Goal: Check status: Check status

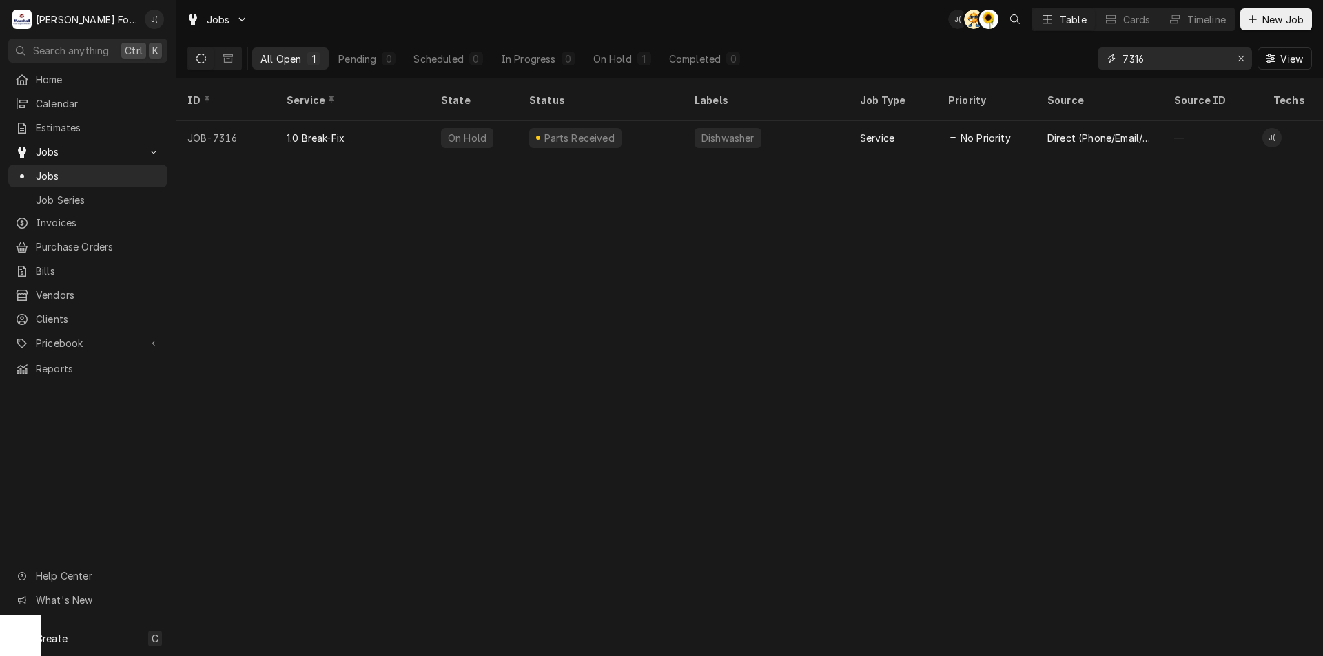
click at [1157, 56] on input "7316" at bounding box center [1173, 59] width 103 height 22
type input "7"
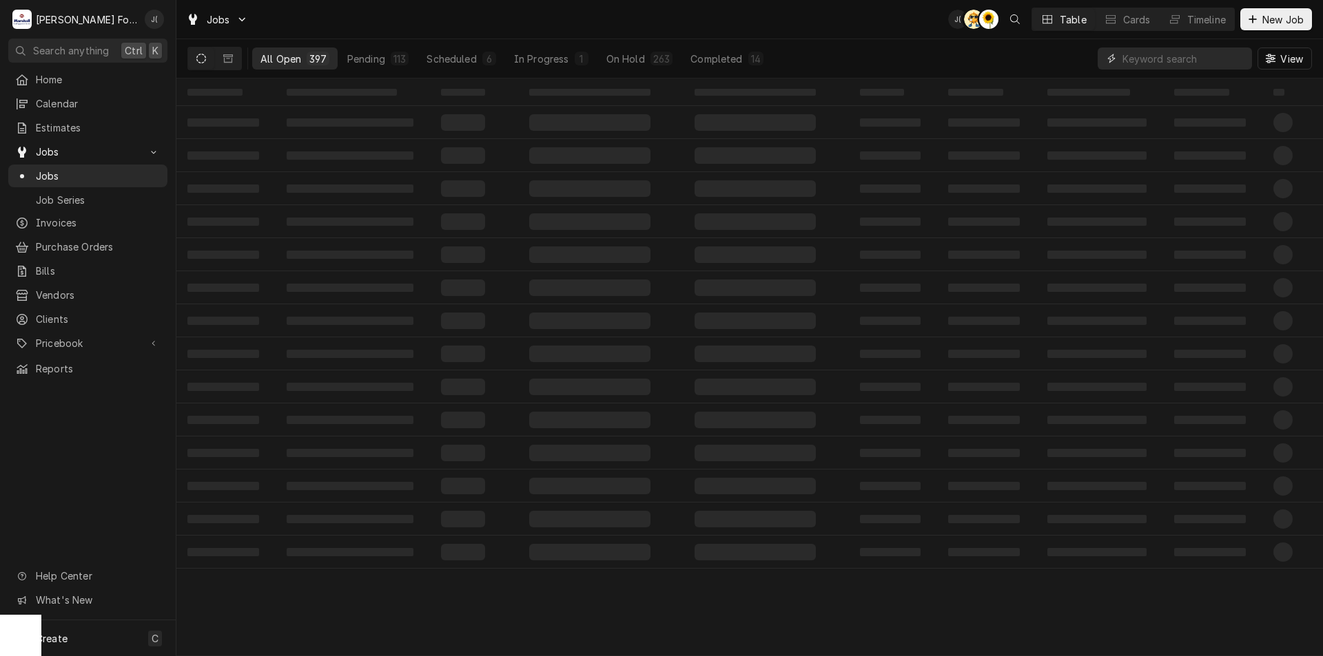
type input "5"
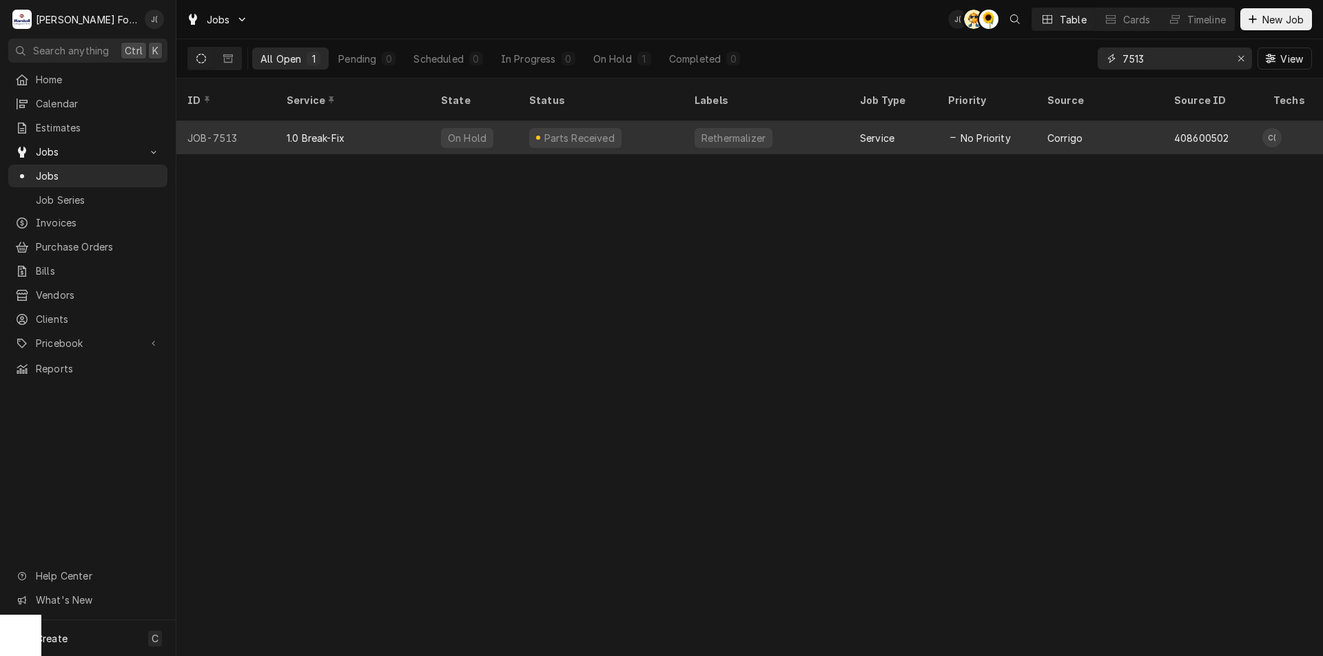
type input "7513"
click at [668, 124] on div "Parts Received" at bounding box center [600, 137] width 165 height 33
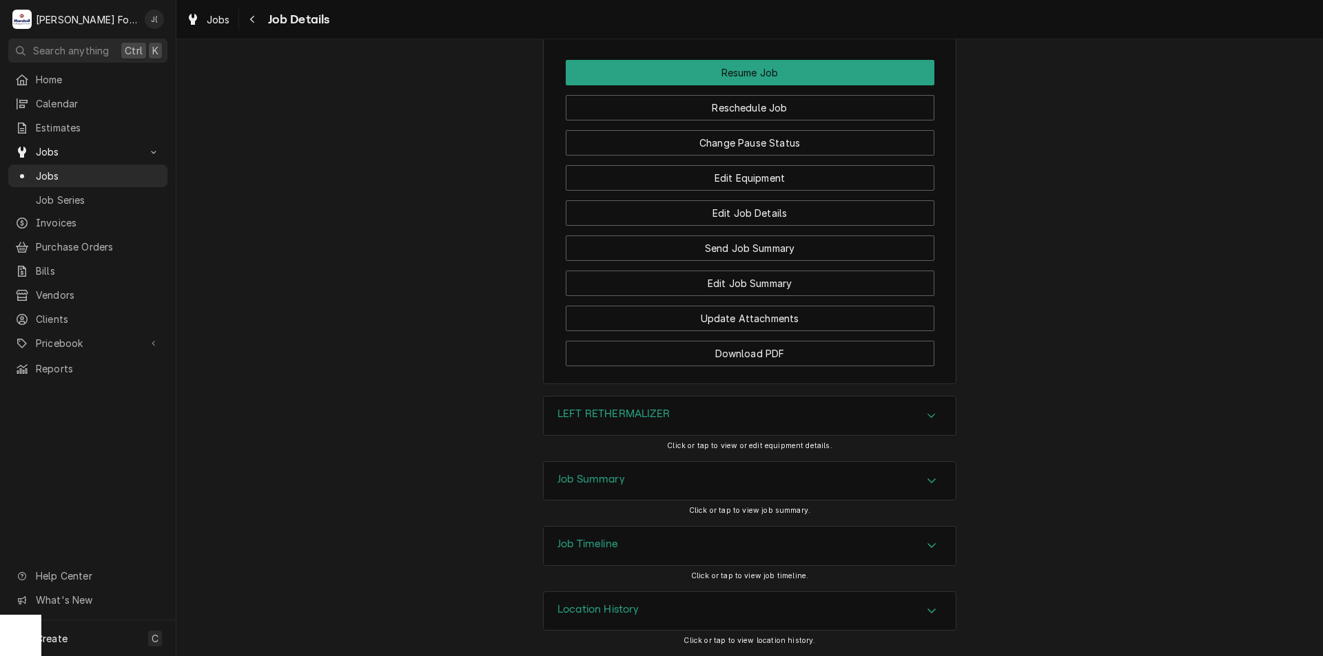
scroll to position [1819, 0]
click at [687, 425] on div "LEFT RETHERMALIZER" at bounding box center [750, 416] width 412 height 39
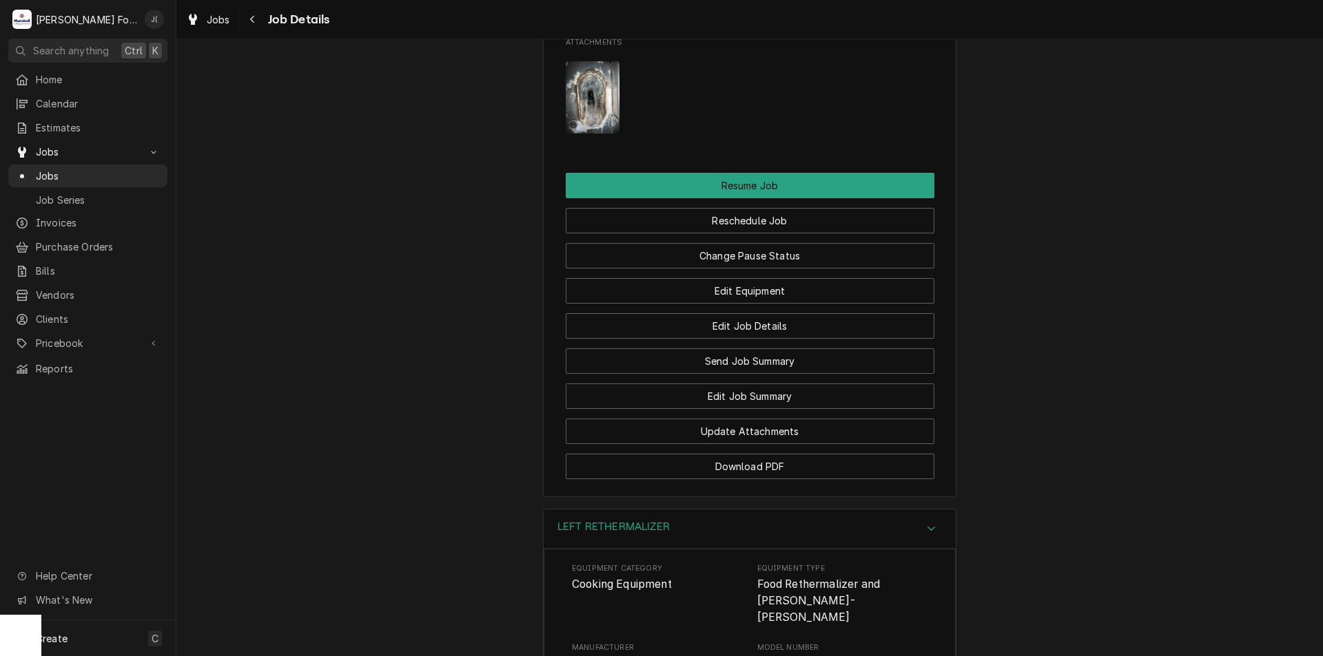
scroll to position [1681, 0]
